Goal: Navigation & Orientation: Find specific page/section

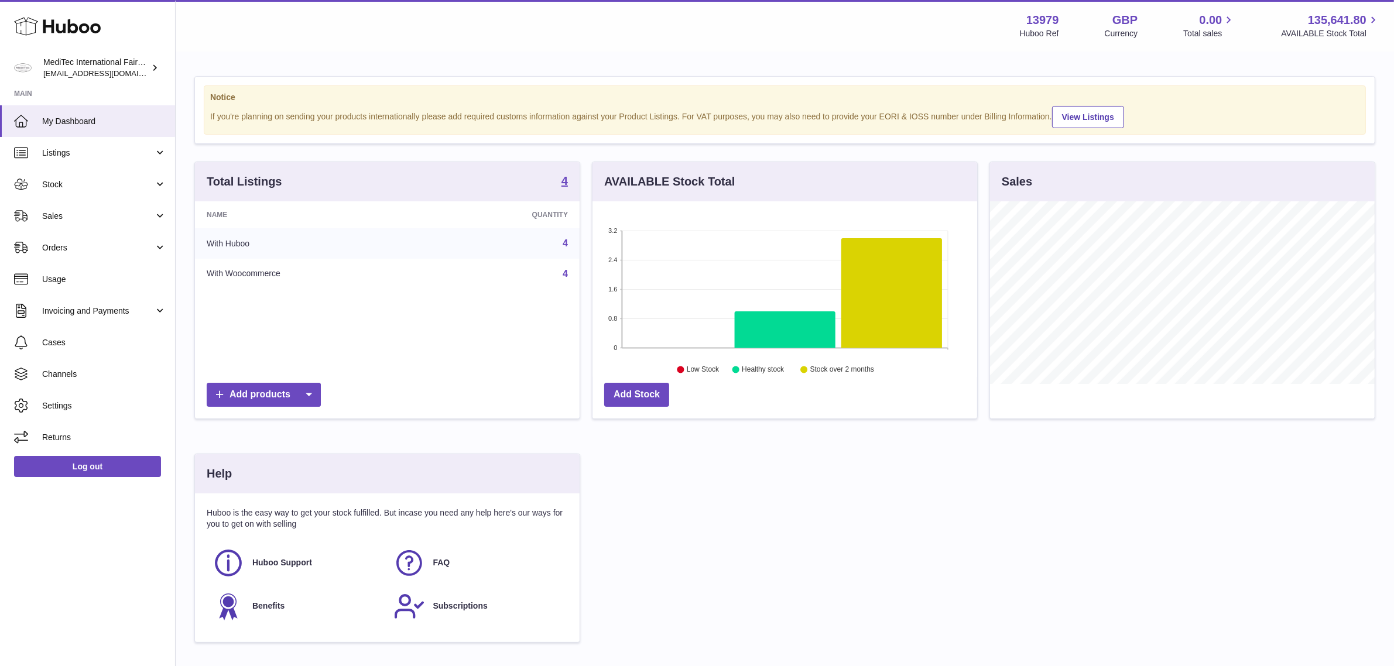
scroll to position [182, 385]
click at [59, 379] on link "Channels" at bounding box center [87, 374] width 175 height 32
